Goal: Find specific page/section: Locate a particular part of the current website

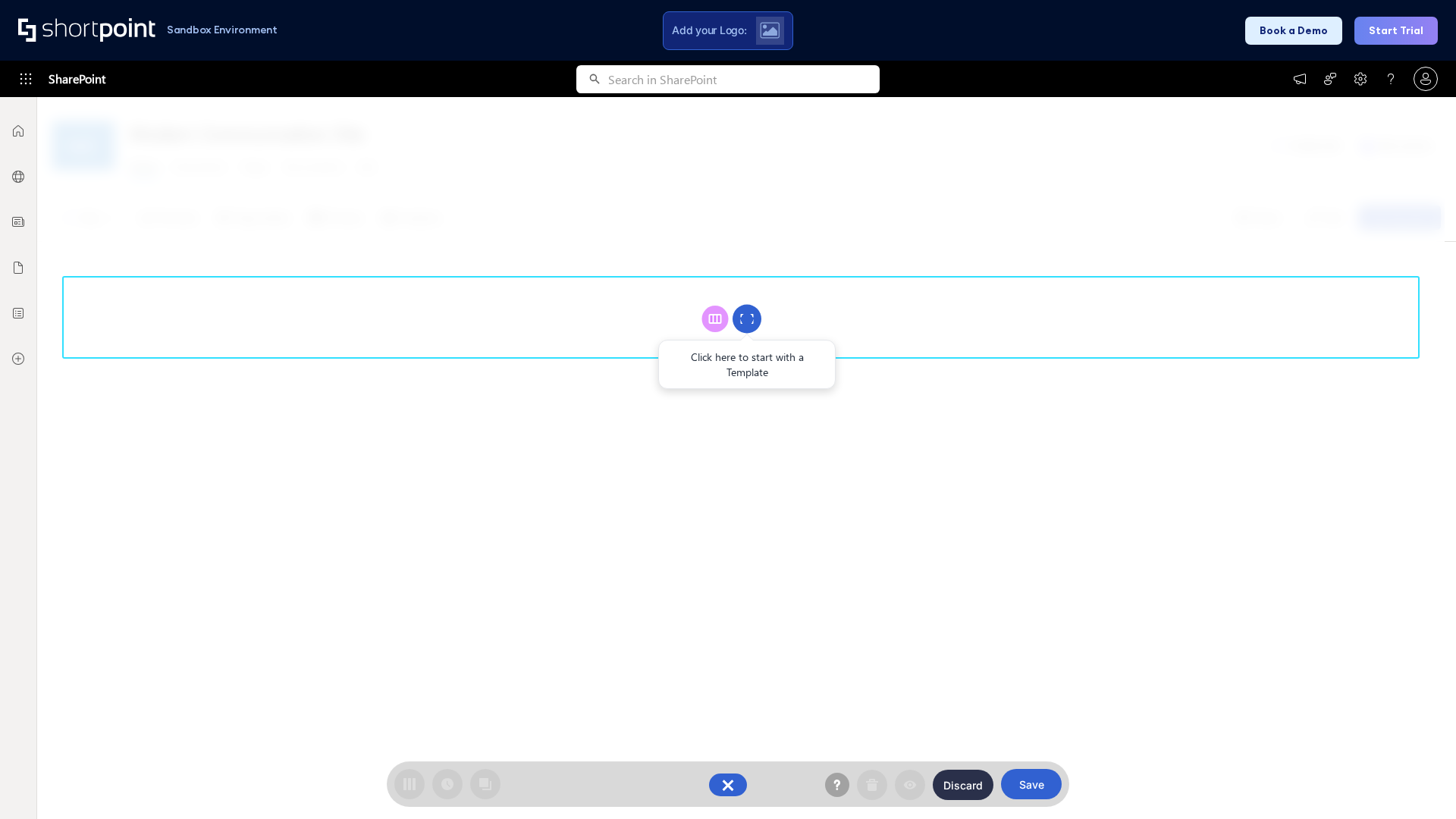
click at [747, 319] on circle at bounding box center [747, 319] width 29 height 29
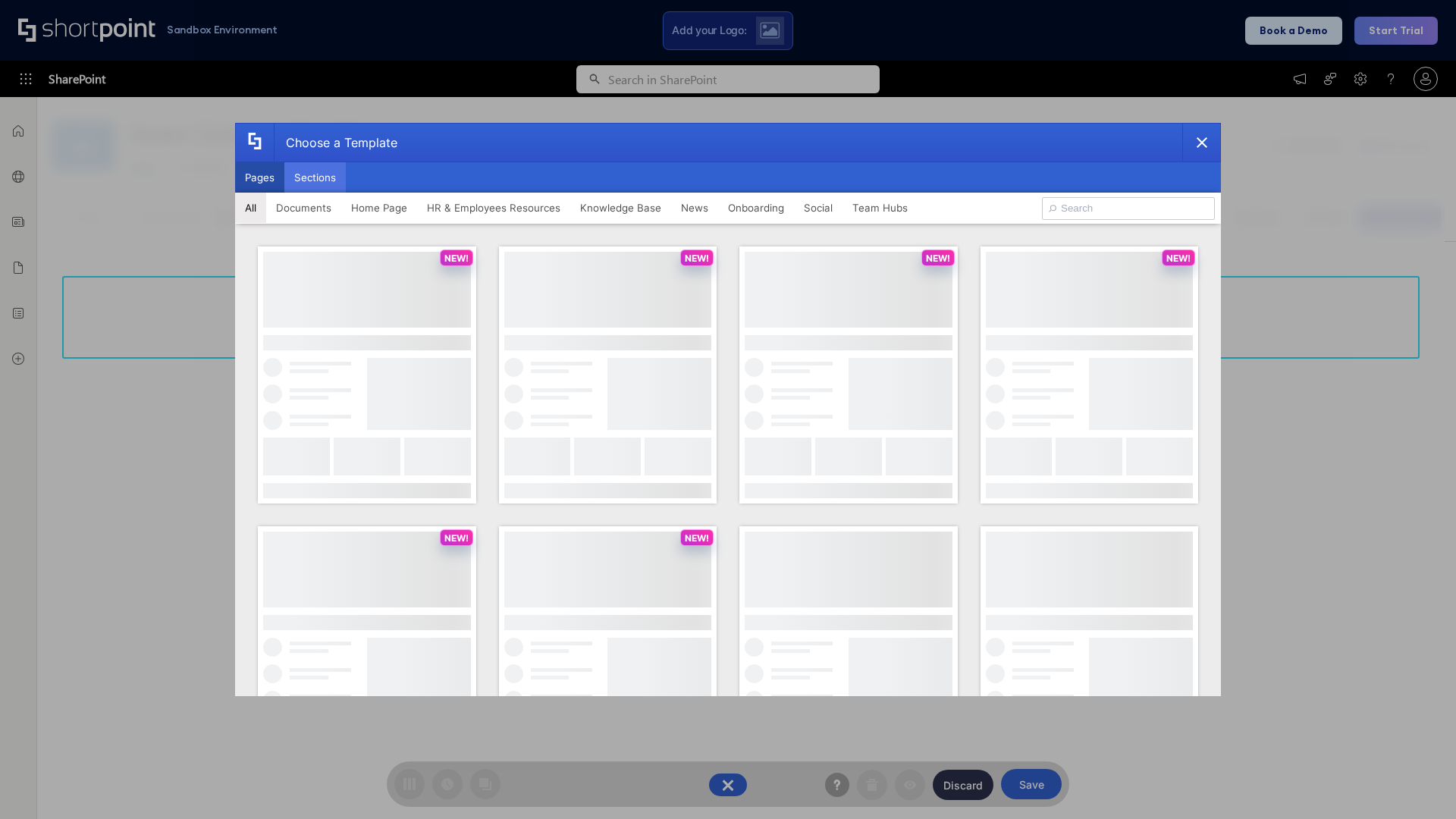
click at [315, 178] on button "Sections" at bounding box center [315, 178] width 61 height 31
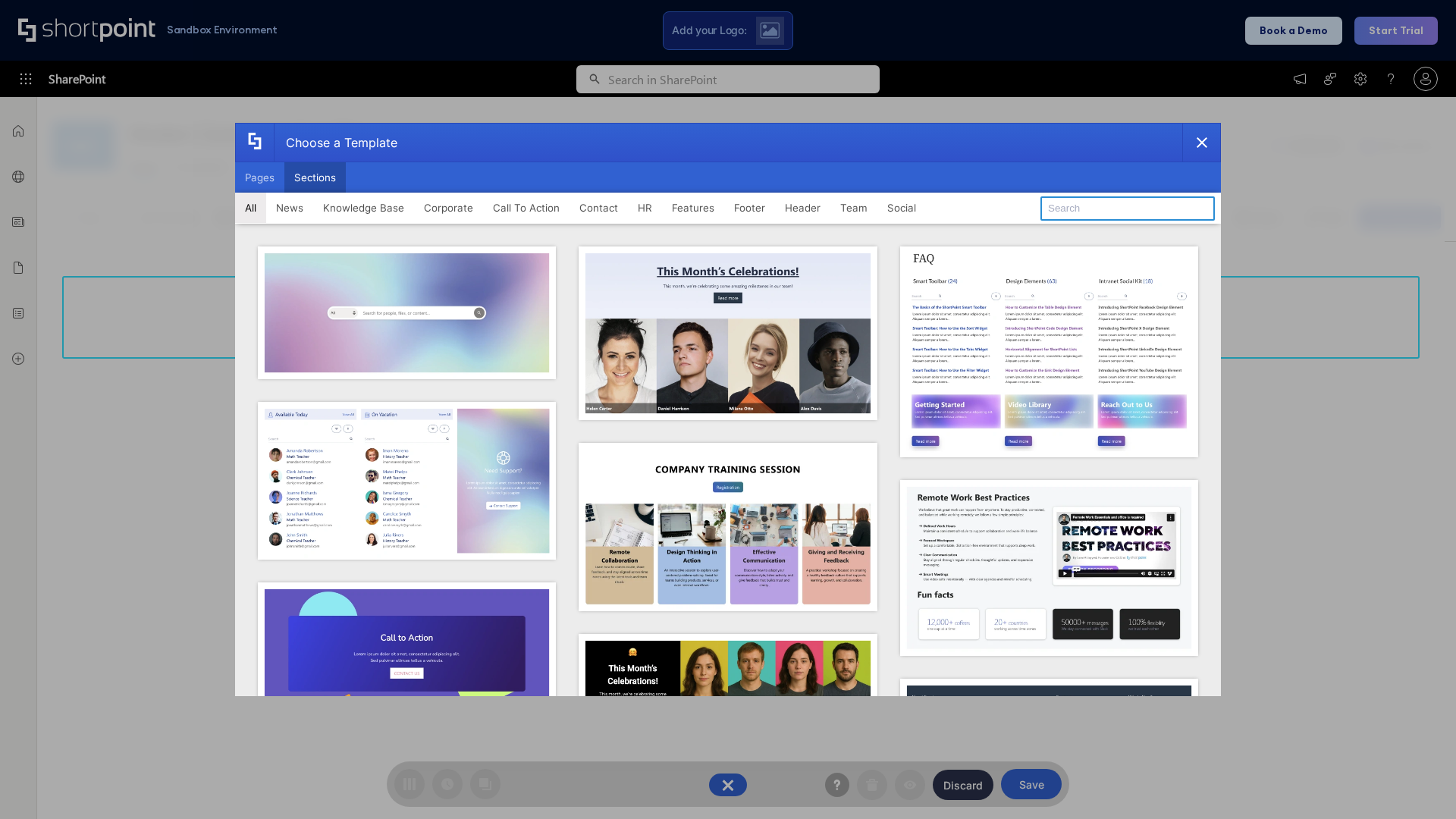
type input "FAQ 6"
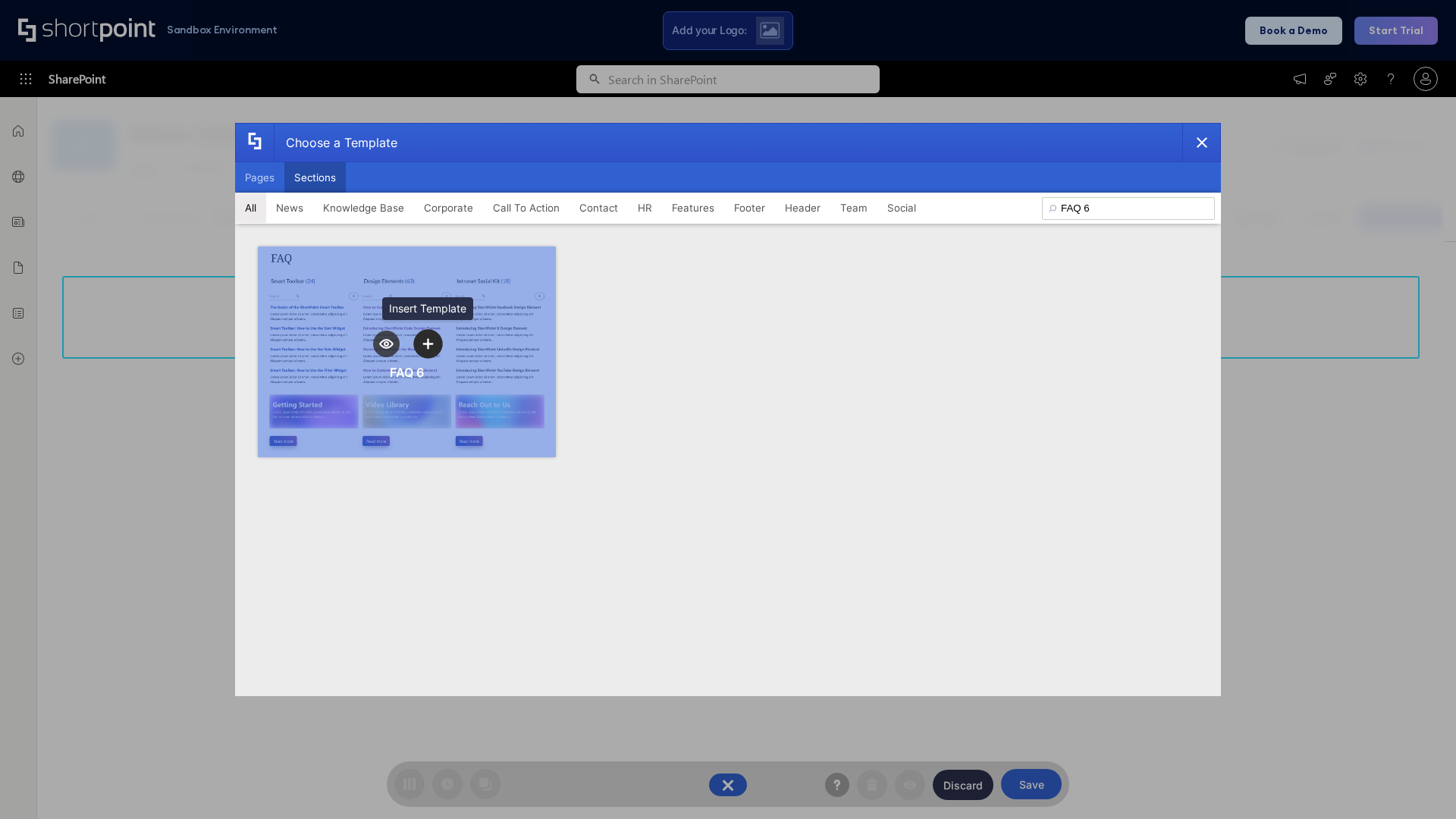
click at [428, 344] on icon "template selector" at bounding box center [428, 344] width 11 height 11
